Goal: Task Accomplishment & Management: Use online tool/utility

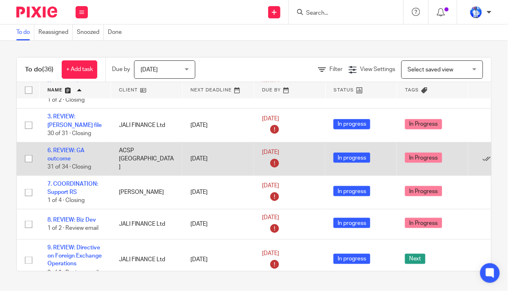
scroll to position [260, 0]
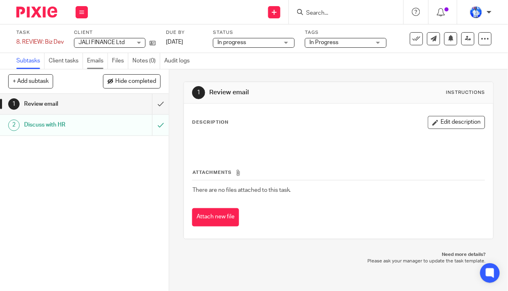
click at [90, 59] on link "Emails" at bounding box center [97, 61] width 21 height 16
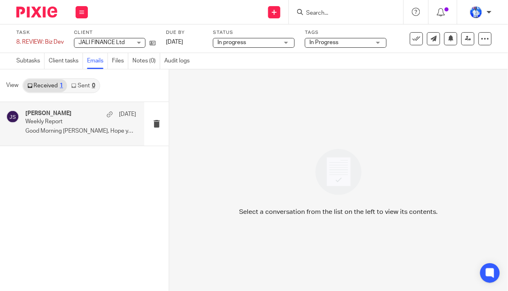
click at [63, 121] on p "Weekly Report" at bounding box center [69, 121] width 89 height 7
